Goal: Check status

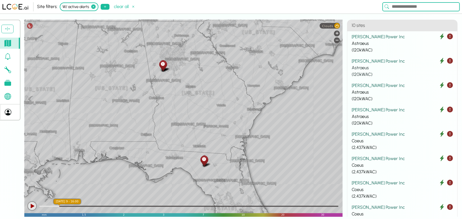
click at [377, 65] on div "Astraeus" at bounding box center [402, 67] width 101 height 7
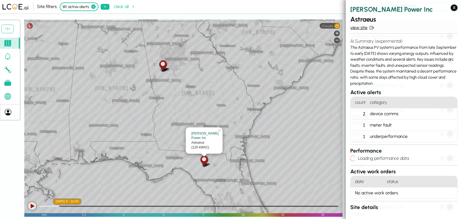
click at [359, 26] on link "view site" at bounding box center [403, 27] width 107 height 7
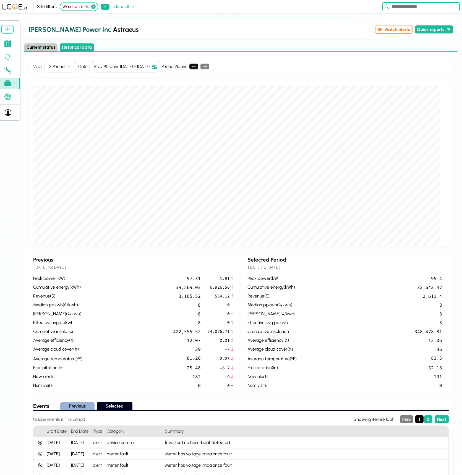
click at [35, 48] on button "Current status" at bounding box center [40, 47] width 33 height 8
